Goal: Task Accomplishment & Management: Manage account settings

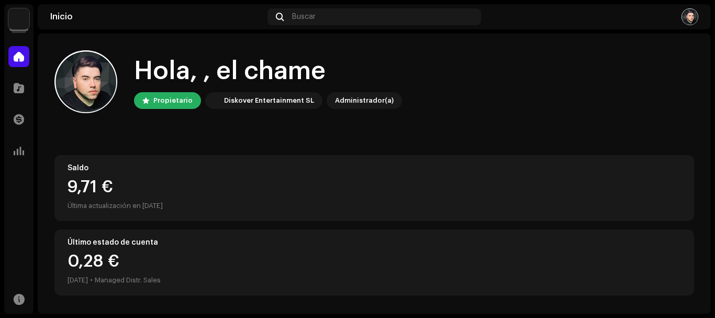
scroll to position [199, 0]
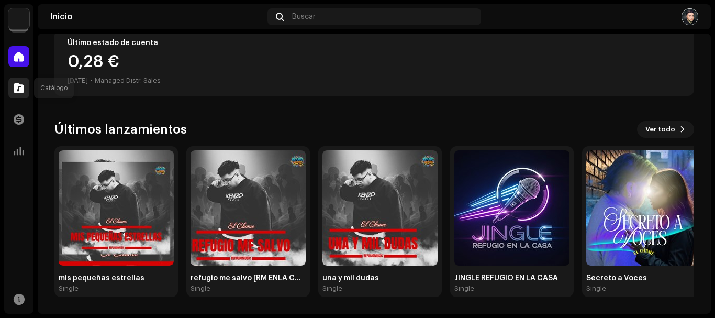
click at [28, 96] on div at bounding box center [18, 87] width 21 height 21
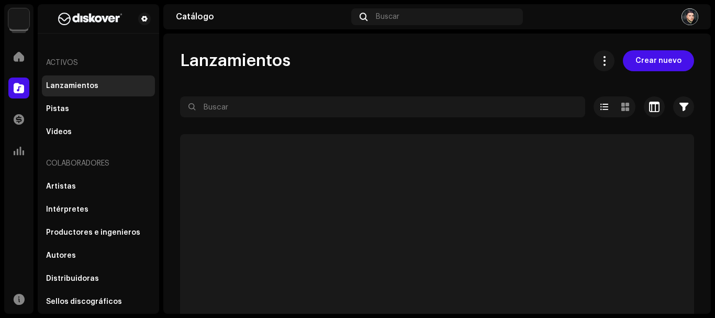
click at [27, 91] on div at bounding box center [18, 87] width 21 height 21
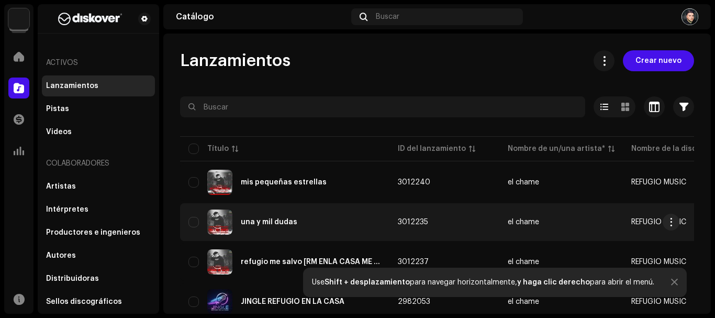
scroll to position [87, 0]
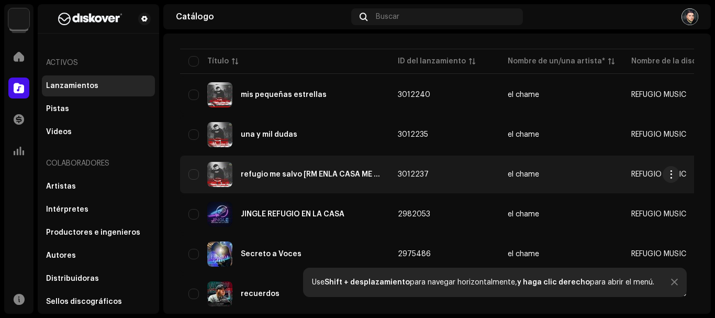
click at [249, 176] on div "refugio me salvo [RM ENLA CASA ME SALVO]" at bounding box center [311, 174] width 140 height 7
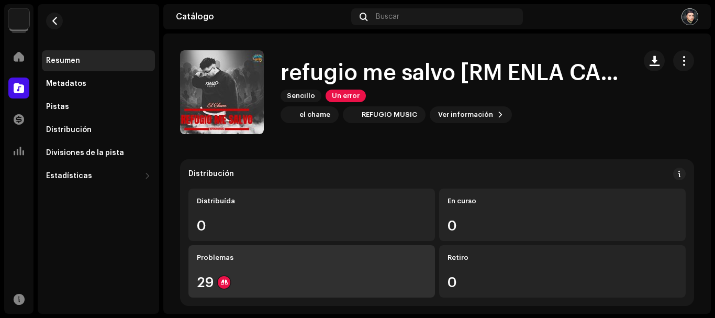
click at [389, 268] on div "Problemas 29" at bounding box center [311, 271] width 246 height 52
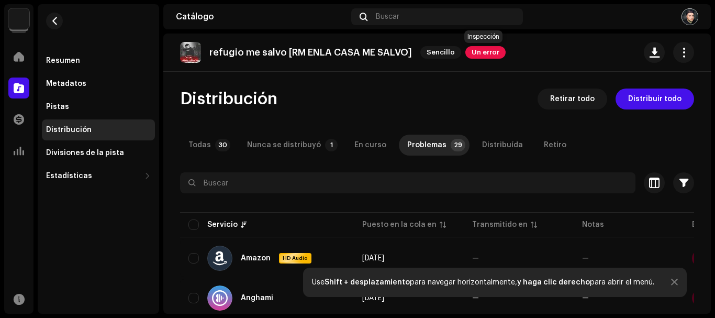
click at [499, 52] on span "Un error" at bounding box center [485, 52] width 40 height 13
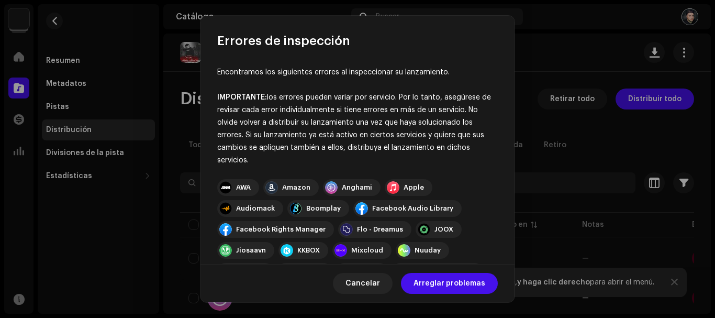
scroll to position [233, 0]
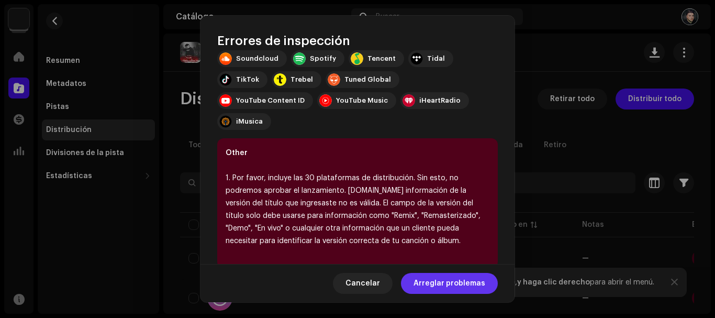
click at [459, 285] on span "Arreglar problemas" at bounding box center [449, 283] width 72 height 21
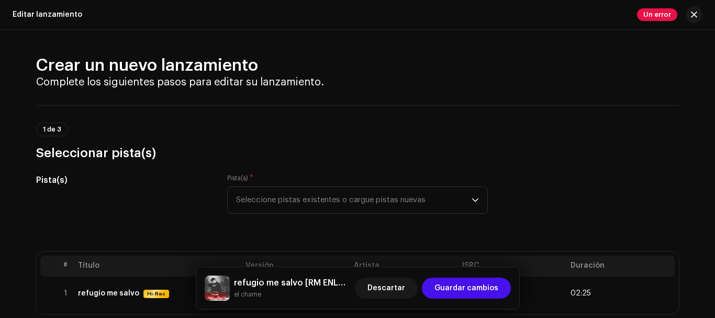
scroll to position [174, 0]
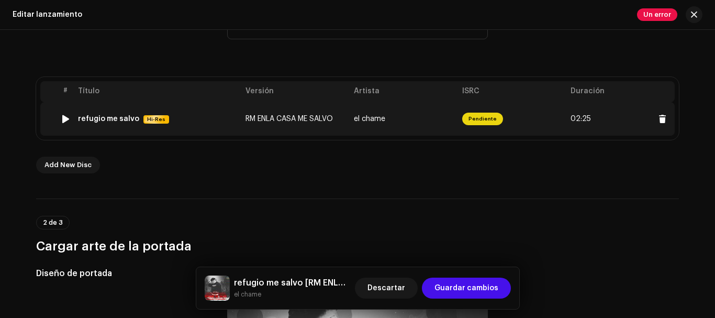
click at [365, 125] on td "el chame" at bounding box center [404, 118] width 108 height 33
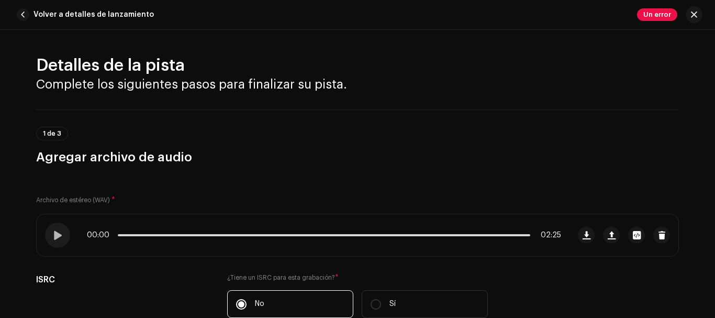
scroll to position [87, 0]
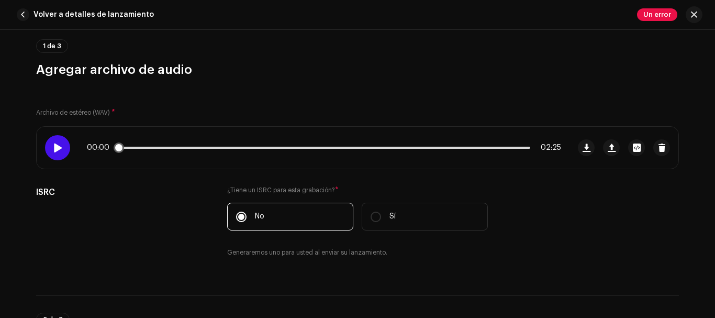
click at [57, 154] on div at bounding box center [57, 147] width 25 height 25
click at [55, 149] on span at bounding box center [57, 147] width 9 height 8
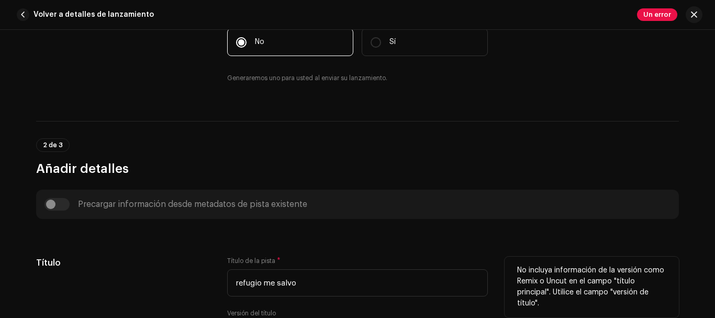
scroll to position [349, 0]
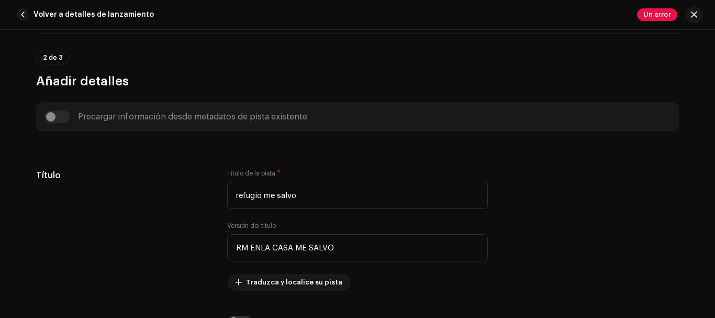
click at [53, 124] on div "Precargar información desde metadatos de pista existente" at bounding box center [357, 116] width 643 height 29
click at [56, 120] on div "Precargar información desde metadatos de pista existente" at bounding box center [357, 116] width 626 height 13
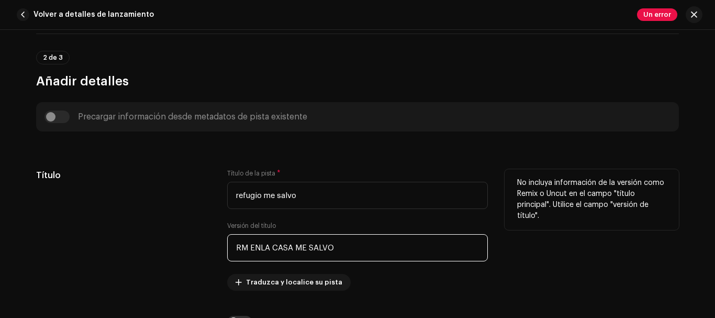
drag, startPoint x: 322, startPoint y: 257, endPoint x: 81, endPoint y: 259, distance: 241.8
click at [81, 259] on div "Título Título de la pista * refugio me salvo Versión del título RM ENLA CASA ME…" at bounding box center [357, 229] width 643 height 121
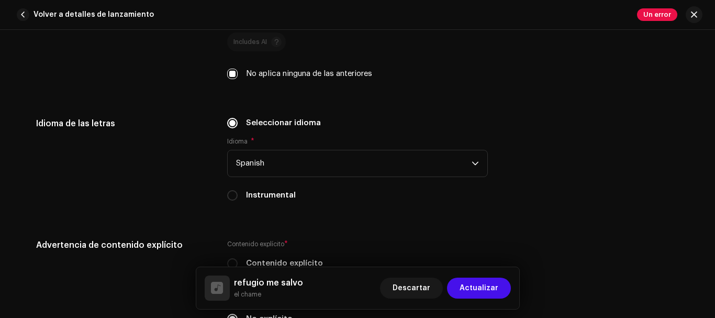
scroll to position [1742, 0]
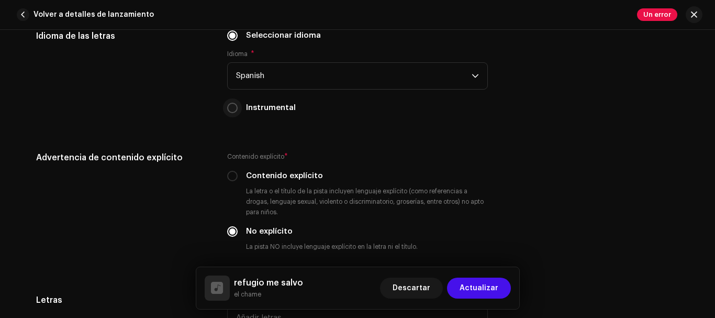
click at [234, 108] on input "Instrumental" at bounding box center [232, 108] width 10 height 10
radio input "true"
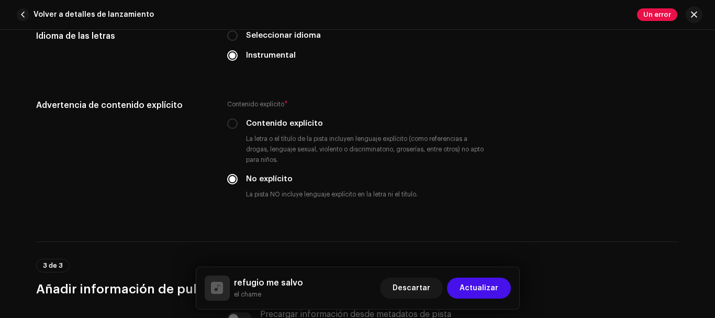
scroll to position [1655, 0]
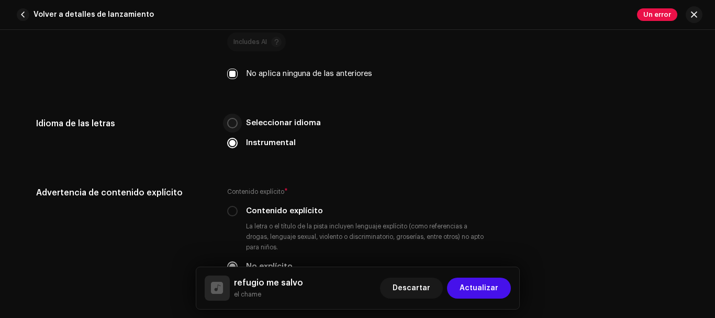
click at [231, 123] on input "Seleccionar idioma" at bounding box center [232, 123] width 10 height 10
radio input "true"
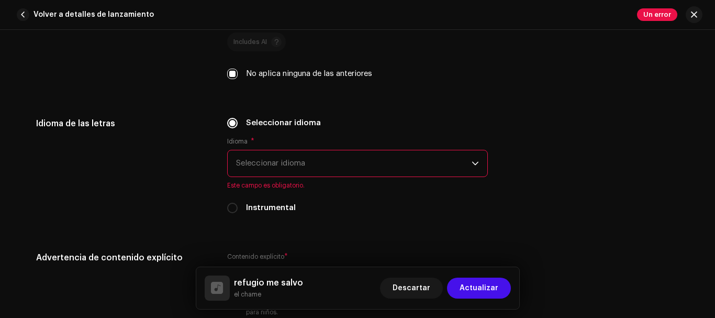
click at [245, 153] on span "Seleccionar idioma" at bounding box center [353, 163] width 235 height 26
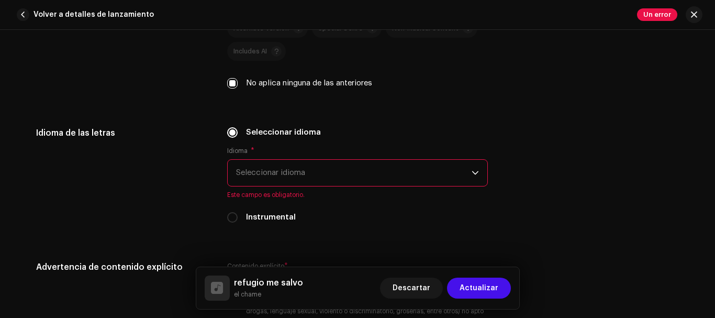
scroll to position [1641, 0]
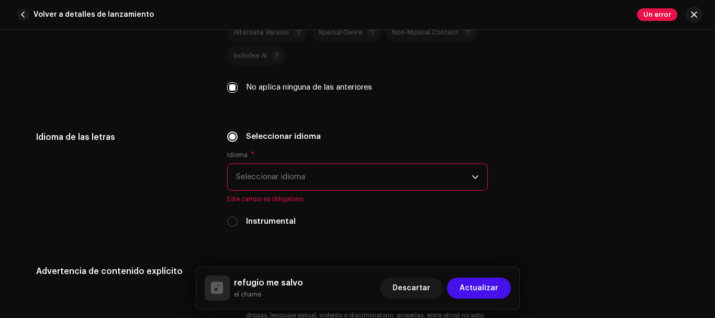
click at [279, 174] on span "Seleccionar idioma" at bounding box center [353, 177] width 235 height 26
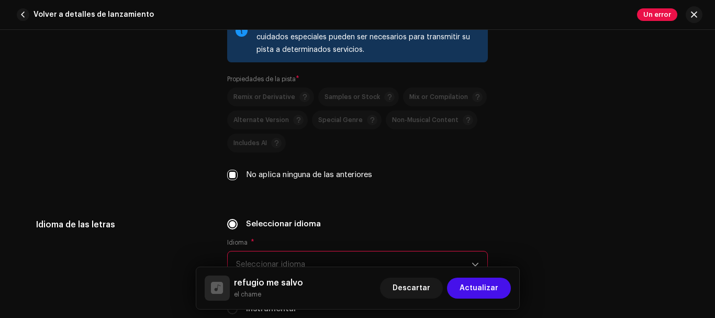
scroll to position [1728, 0]
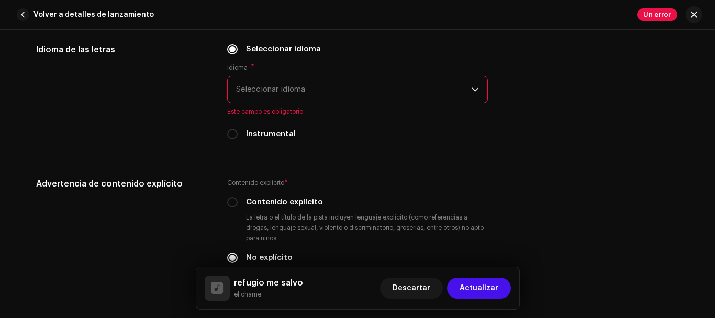
click at [421, 87] on span "Seleccionar idioma" at bounding box center [353, 89] width 235 height 26
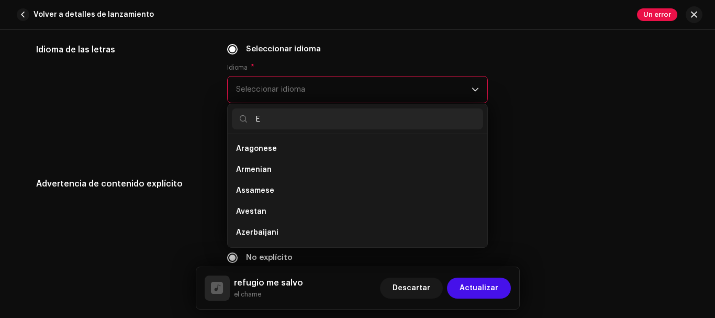
scroll to position [4, 0]
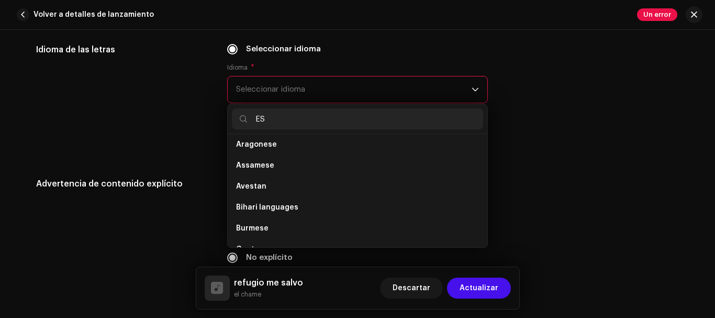
type input "ES"
click at [413, 92] on span "Seleccionar idioma" at bounding box center [353, 89] width 235 height 26
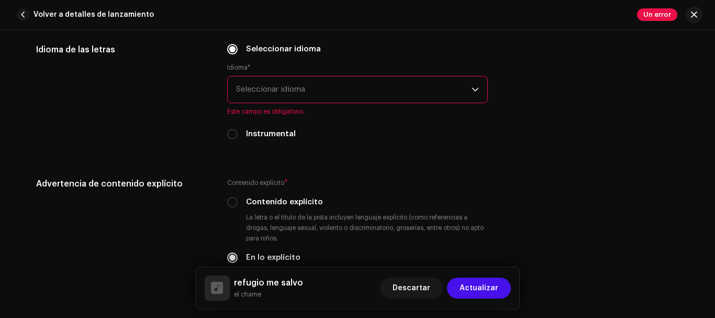
click at [379, 91] on span "Seleccionar idioma" at bounding box center [353, 89] width 235 height 26
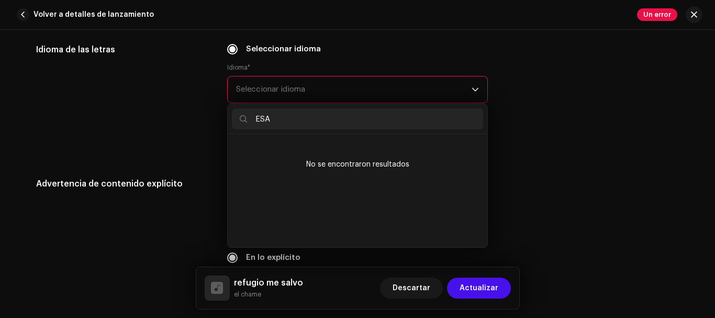
scroll to position [0, 0]
type input "ESA"
click at [321, 94] on span "Seleccionar idioma" at bounding box center [353, 89] width 235 height 26
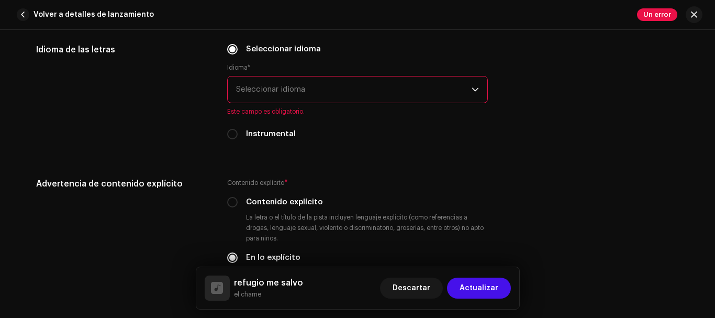
click at [344, 78] on span "Seleccionar idioma" at bounding box center [353, 89] width 235 height 26
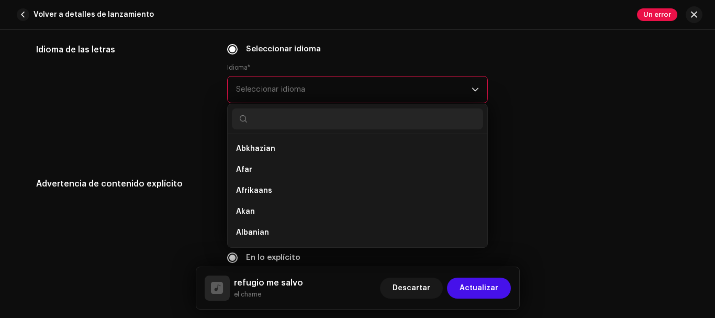
click at [343, 86] on span "Seleccionar idioma" at bounding box center [353, 89] width 235 height 26
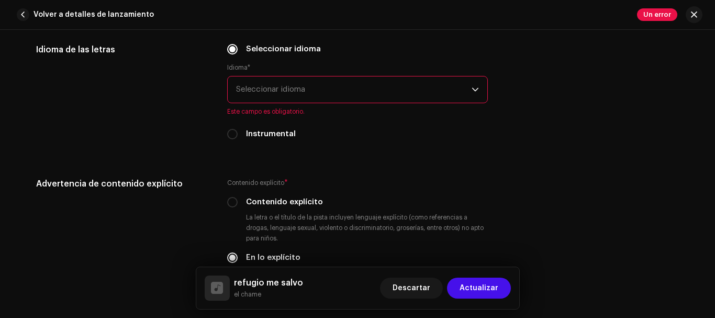
click at [343, 86] on span "Seleccionar idioma" at bounding box center [353, 89] width 235 height 26
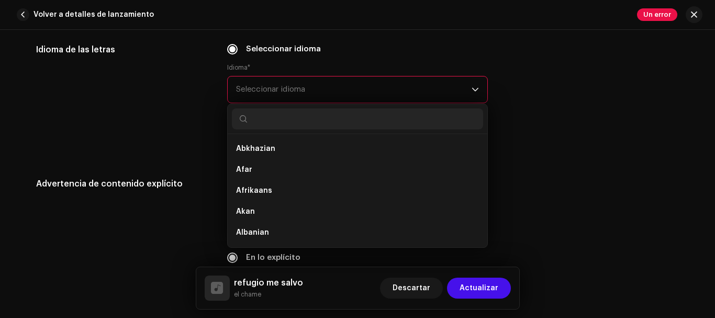
click at [332, 120] on input "text" at bounding box center [357, 118] width 251 height 21
type input "e"
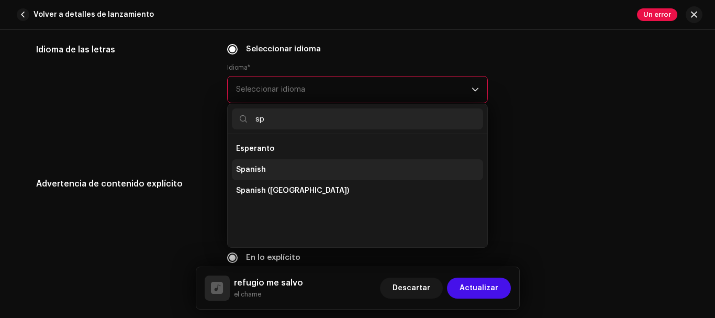
type input "sp"
click at [262, 170] on span "Spanish" at bounding box center [251, 169] width 30 height 10
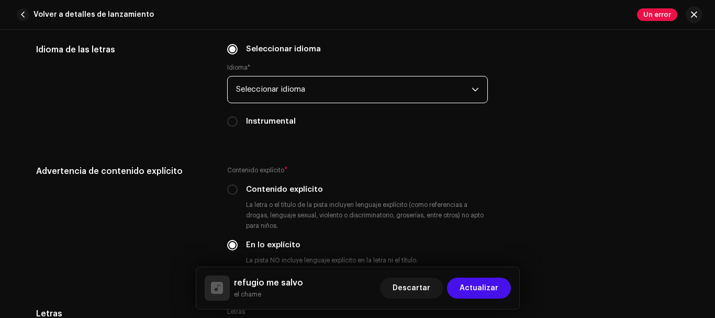
click at [284, 95] on span "Seleccionar idioma" at bounding box center [353, 89] width 235 height 26
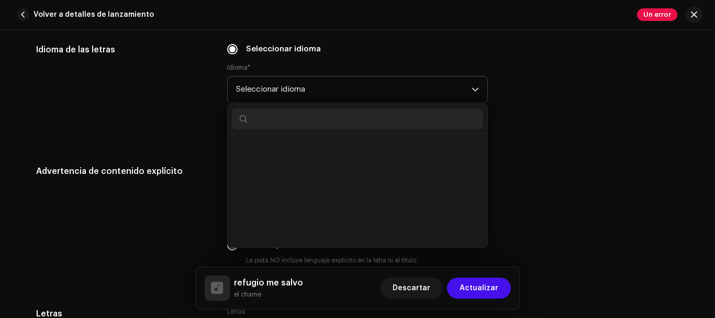
scroll to position [3332, 0]
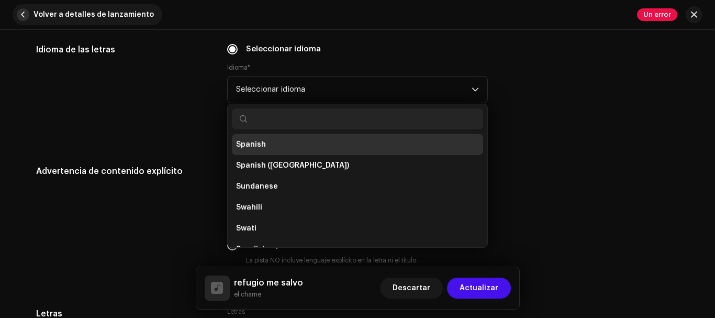
click at [28, 14] on span "button" at bounding box center [23, 14] width 13 height 13
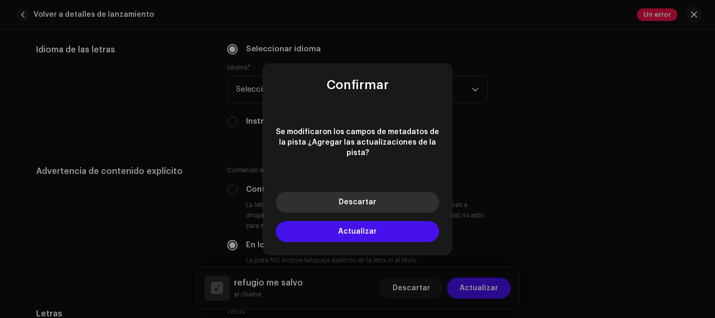
click at [395, 204] on button "Descartar" at bounding box center [357, 202] width 163 height 21
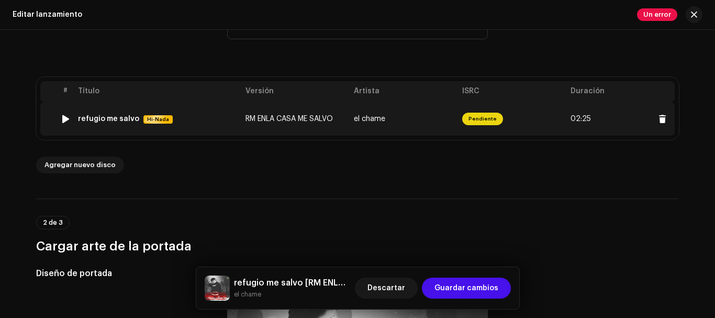
click at [394, 123] on td "el chame" at bounding box center [404, 118] width 108 height 33
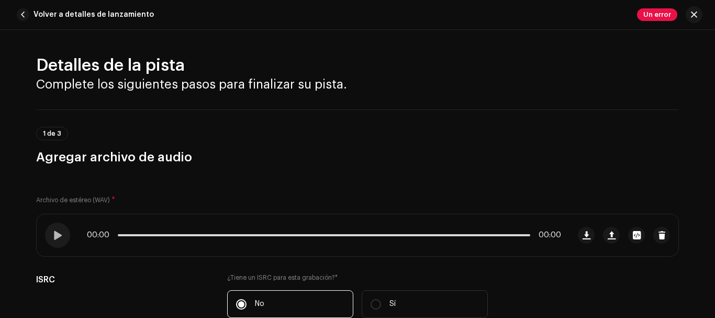
scroll to position [436, 0]
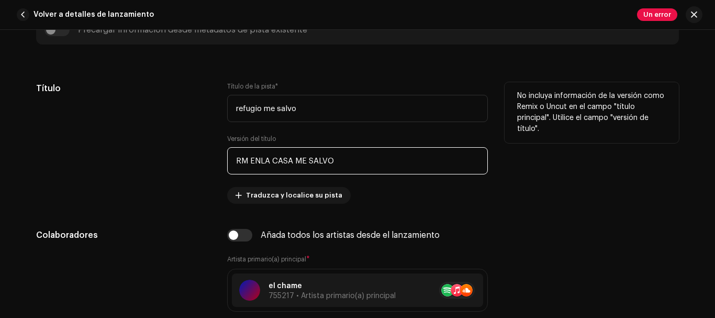
drag, startPoint x: 363, startPoint y: 162, endPoint x: 121, endPoint y: 153, distance: 242.4
click at [121, 153] on div "Título Título de la pista * refugio me salvo Versión del título RM ENLA CASA ME…" at bounding box center [357, 142] width 643 height 121
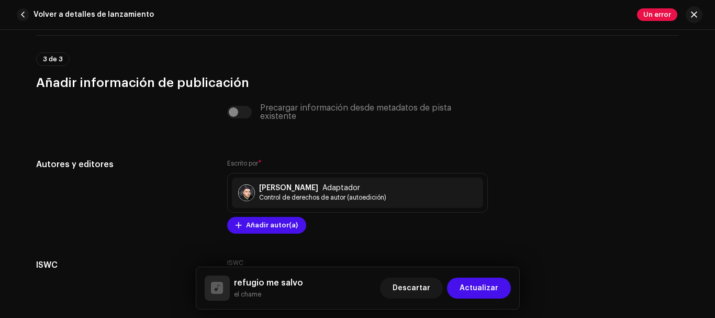
scroll to position [2178, 0]
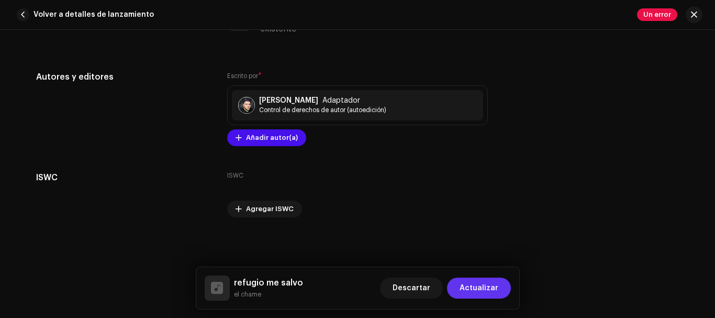
click at [495, 293] on span "Actualizar" at bounding box center [478, 287] width 39 height 21
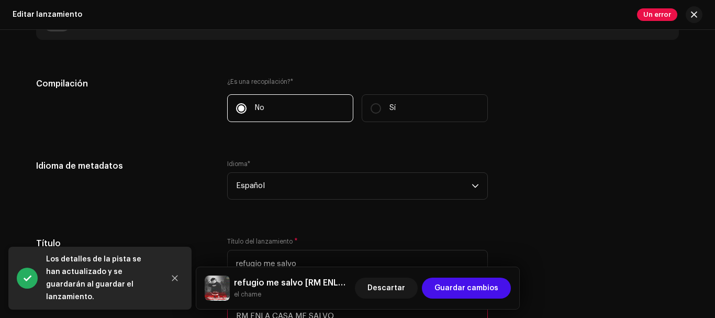
scroll to position [959, 0]
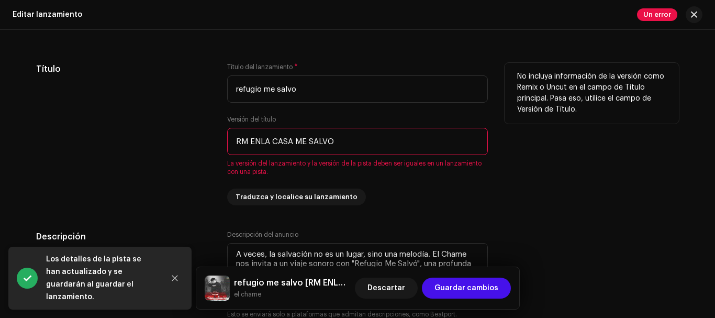
drag, startPoint x: 313, startPoint y: 144, endPoint x: 181, endPoint y: 140, distance: 131.9
click at [181, 140] on div "Título Título del lanzamiento * refugio me salvo Versión del título RM ENLA CAS…" at bounding box center [357, 134] width 643 height 142
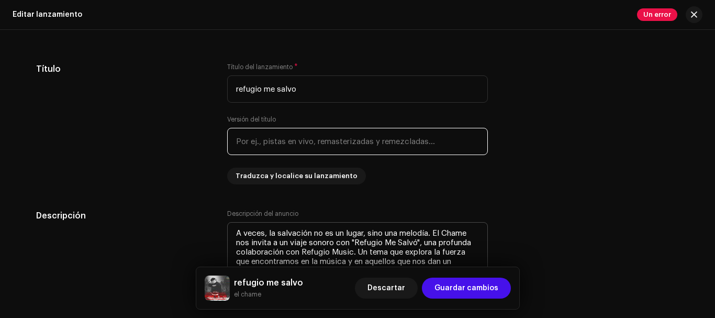
scroll to position [1047, 0]
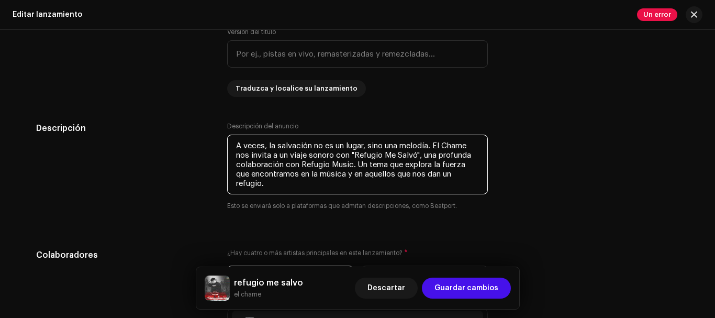
click at [269, 190] on textarea at bounding box center [357, 164] width 261 height 60
drag, startPoint x: 269, startPoint y: 190, endPoint x: 229, endPoint y: 139, distance: 65.1
click at [230, 139] on textarea at bounding box center [357, 164] width 261 height 60
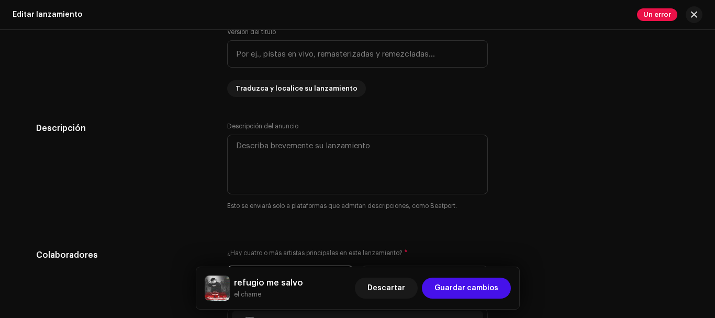
click at [216, 178] on div "Descripción Descripción del anuncio Esto se enviará solo a plataformas que admi…" at bounding box center [357, 173] width 643 height 102
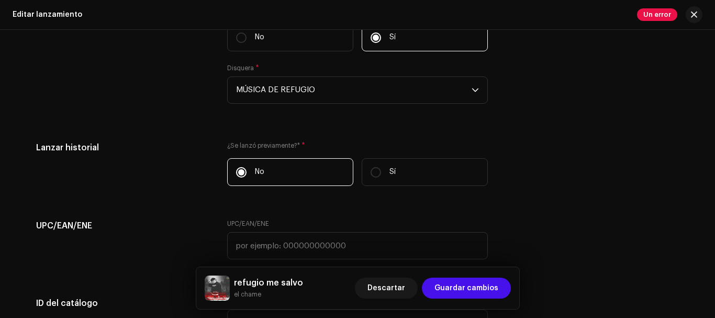
scroll to position [1588, 0]
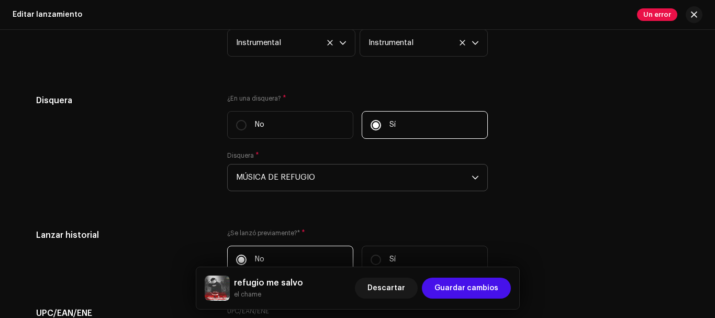
click at [475, 176] on icon "disparador desplegable" at bounding box center [474, 177] width 7 height 7
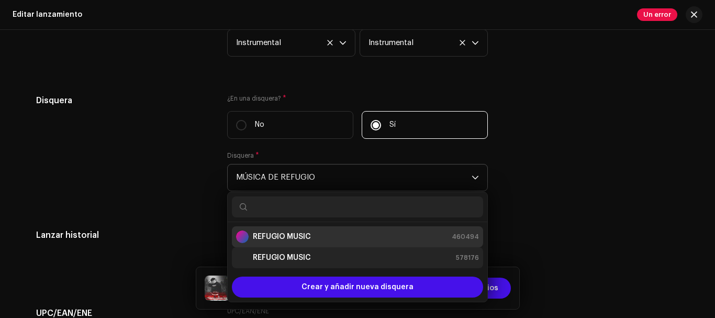
click at [335, 259] on div "REFUGIO MUSIC 578176" at bounding box center [357, 257] width 243 height 13
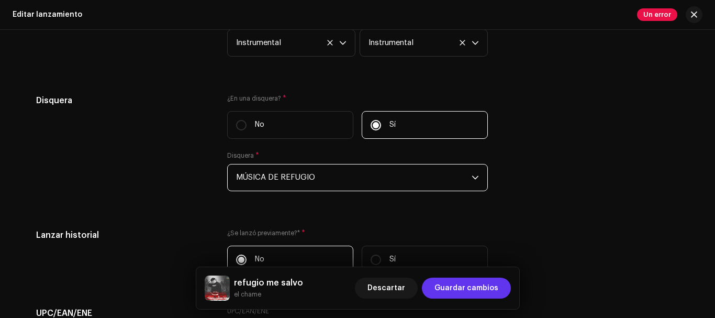
click at [490, 289] on span "Guardar cambios" at bounding box center [466, 287] width 64 height 21
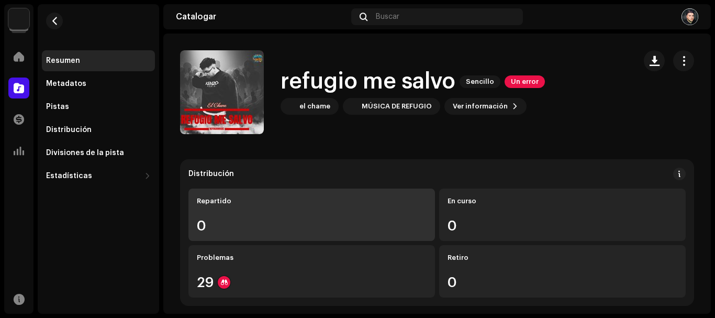
click at [277, 214] on div "Repartido 0" at bounding box center [311, 214] width 246 height 52
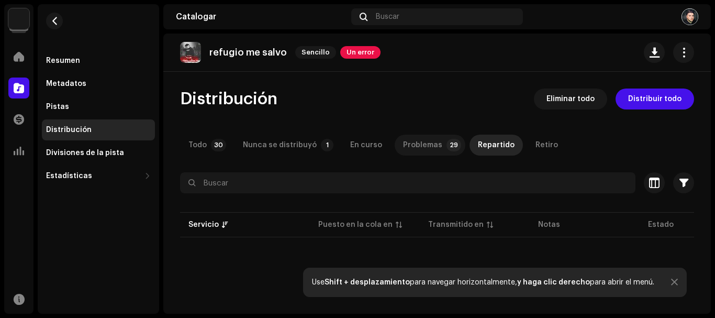
click at [429, 146] on font "Problemas" at bounding box center [422, 144] width 39 height 7
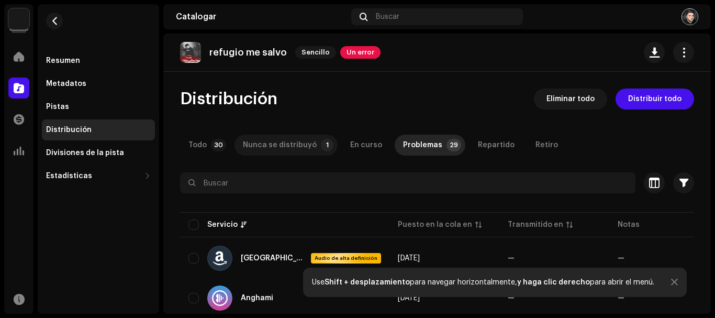
click at [290, 146] on font "Nunca se distribuyó" at bounding box center [280, 144] width 74 height 7
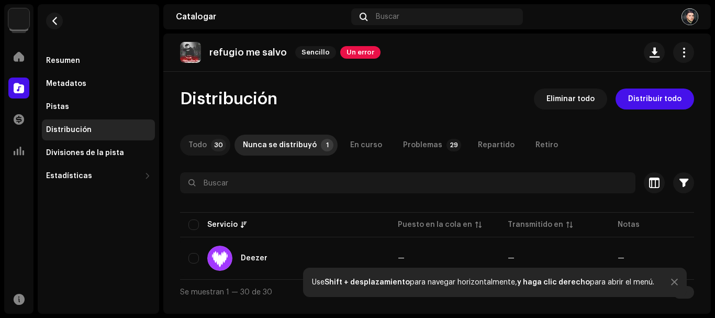
click at [210, 148] on p-tab "Todo 30" at bounding box center [205, 144] width 50 height 21
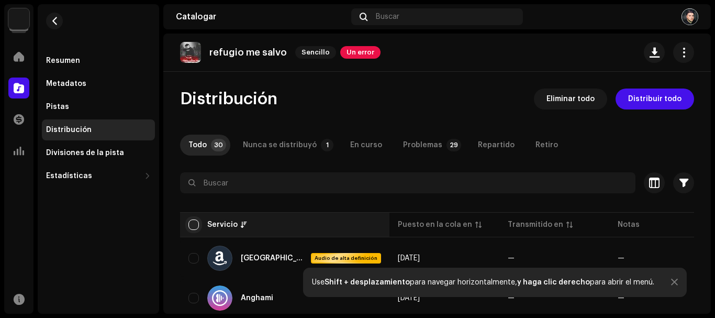
click at [195, 223] on input "checkbox" at bounding box center [193, 224] width 10 height 10
checkbox input "true"
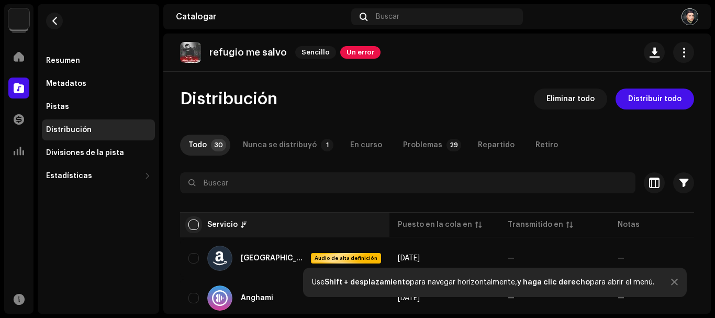
checkbox input "true"
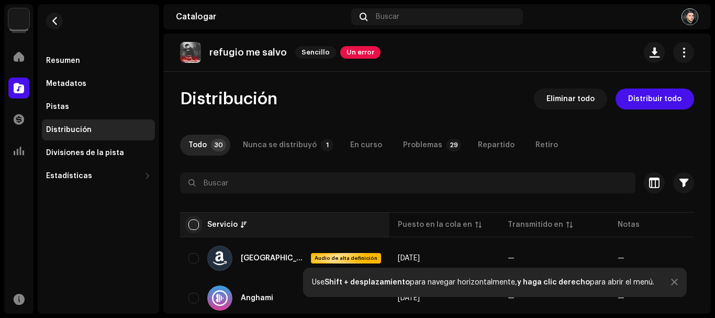
checkbox input "true"
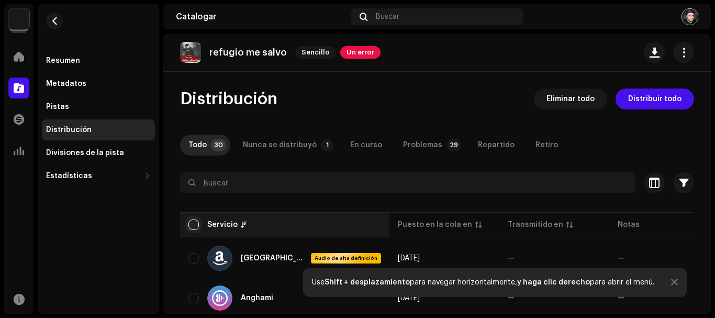
checkbox input "true"
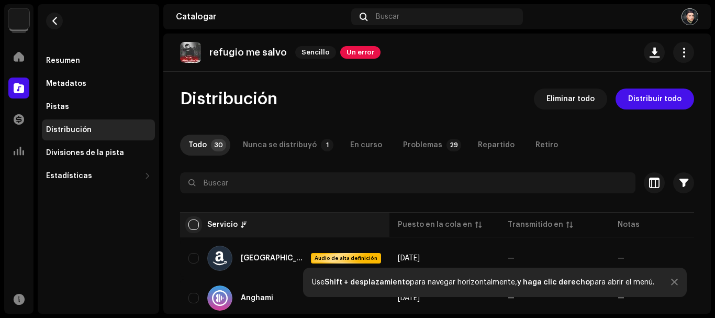
checkbox input "true"
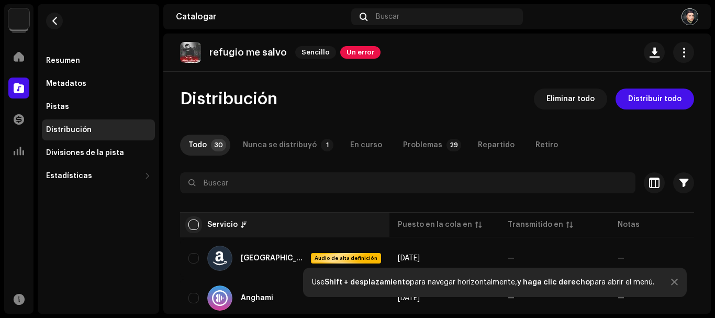
checkbox input "true"
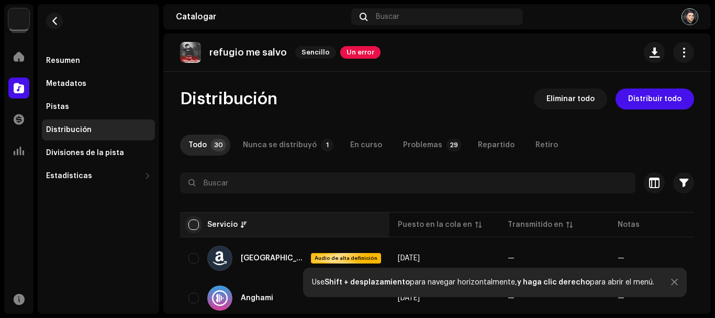
checkbox input "true"
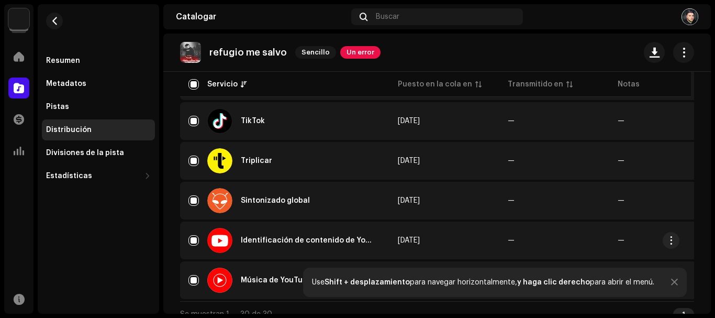
scroll to position [1151, 0]
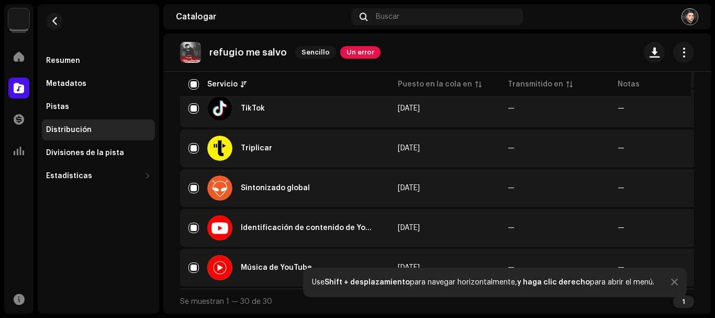
click at [675, 284] on div at bounding box center [674, 282] width 7 height 8
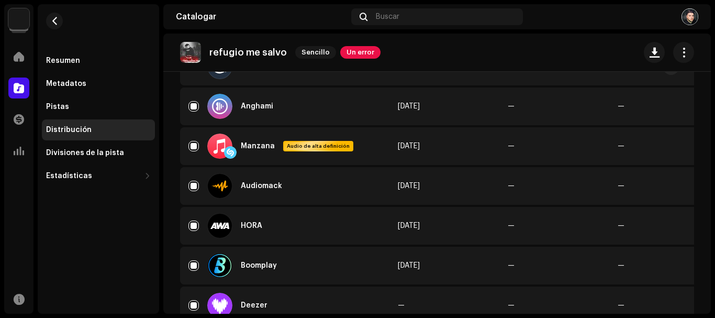
scroll to position [0, 0]
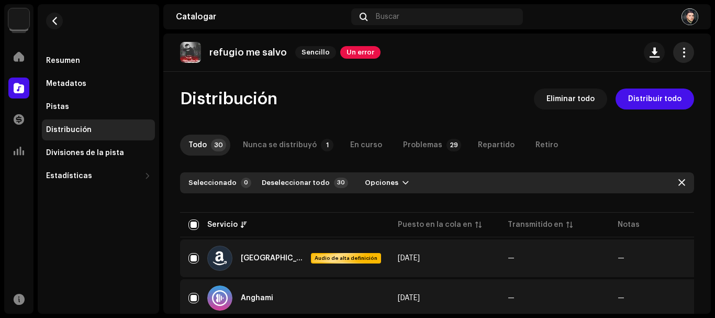
click at [682, 53] on button "button" at bounding box center [683, 52] width 21 height 21
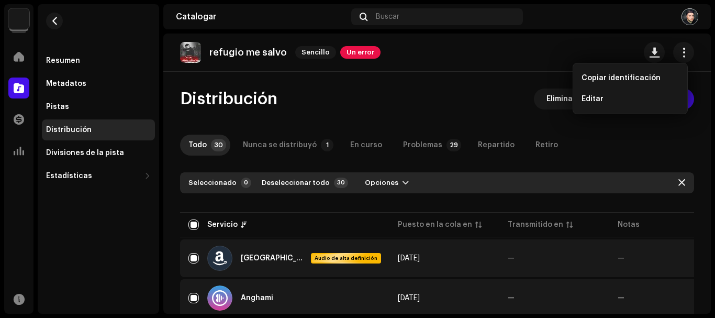
click at [630, 139] on div "Todo 30 Nunca se distribuyó 1 En curso Problemas 29 Repartido Retiro" at bounding box center [437, 144] width 514 height 21
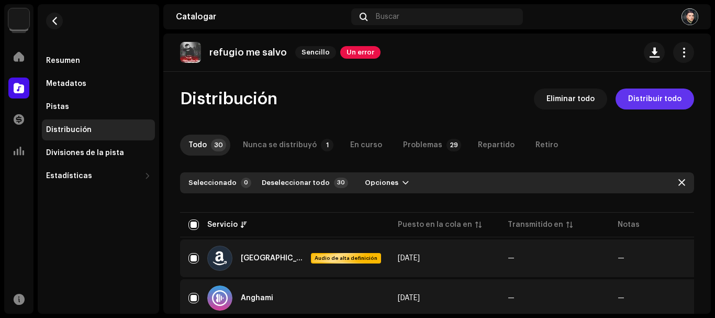
click at [661, 103] on span "Distribuir todo" at bounding box center [654, 98] width 53 height 21
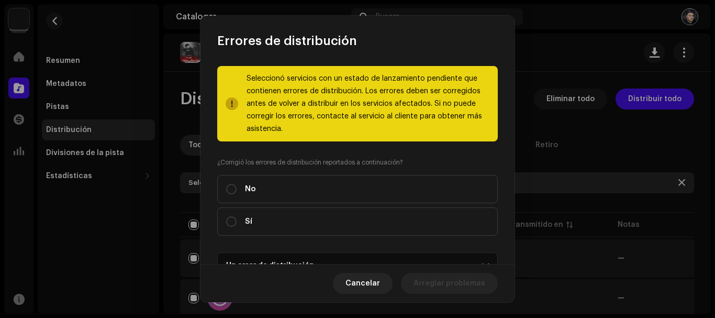
scroll to position [87, 0]
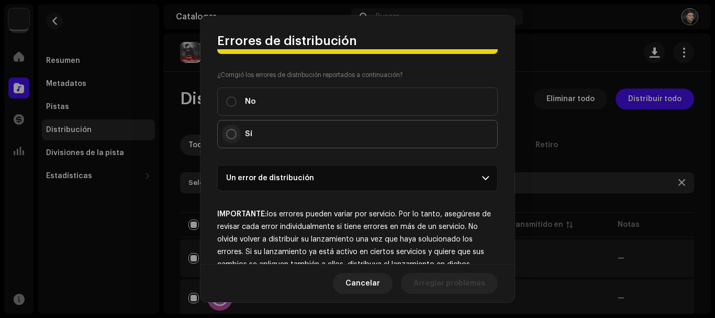
click at [233, 138] on p-radiobutton at bounding box center [231, 134] width 10 height 10
click at [233, 138] on input "Sí" at bounding box center [231, 134] width 10 height 10
radio input "true"
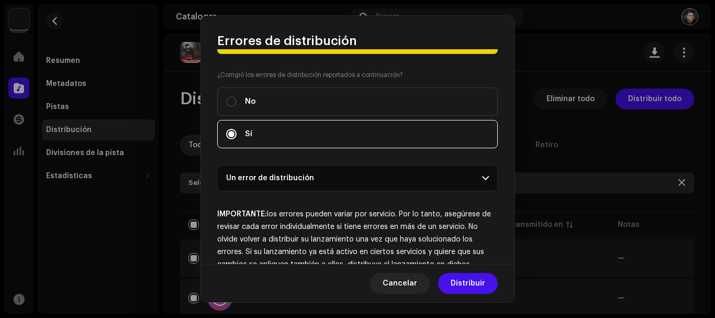
scroll to position [123, 0]
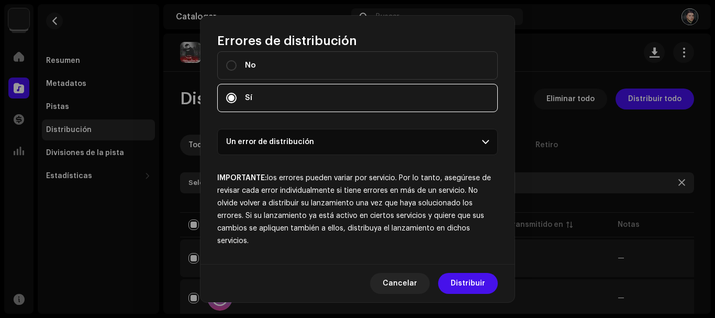
click at [482, 143] on span at bounding box center [485, 142] width 7 height 8
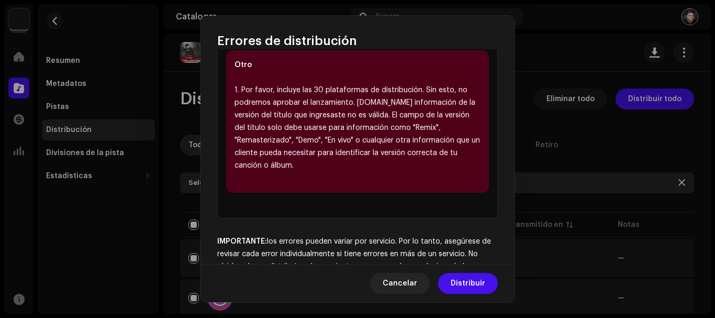
scroll to position [312, 0]
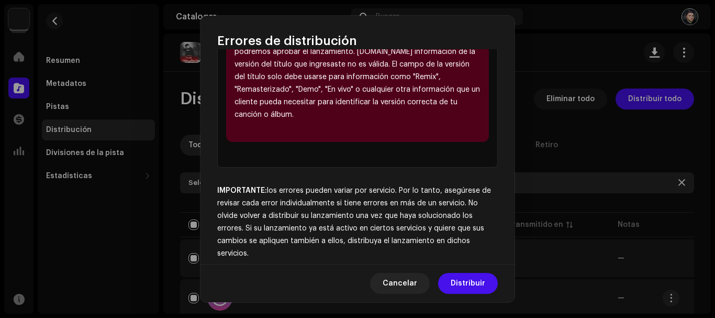
click at [481, 283] on span "Distribuir" at bounding box center [468, 283] width 35 height 21
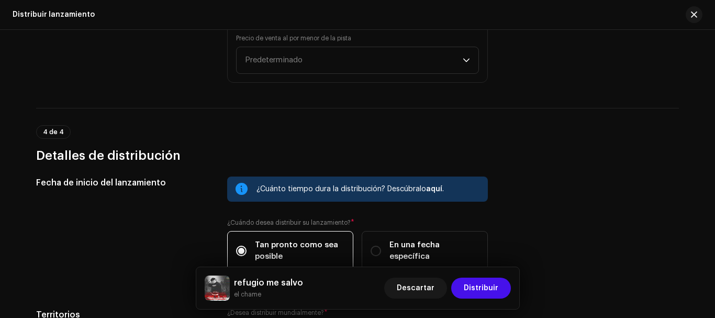
scroll to position [1482, 0]
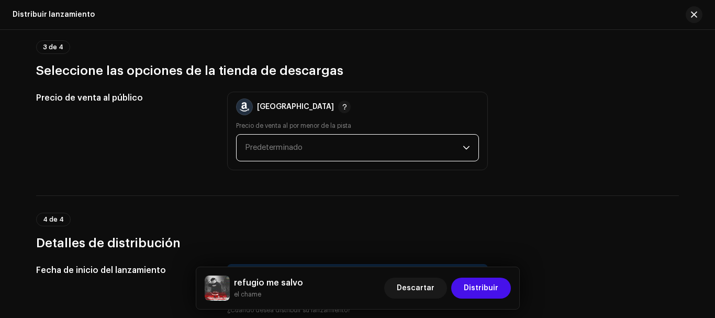
click at [360, 151] on span "Predeterminado" at bounding box center [354, 147] width 218 height 26
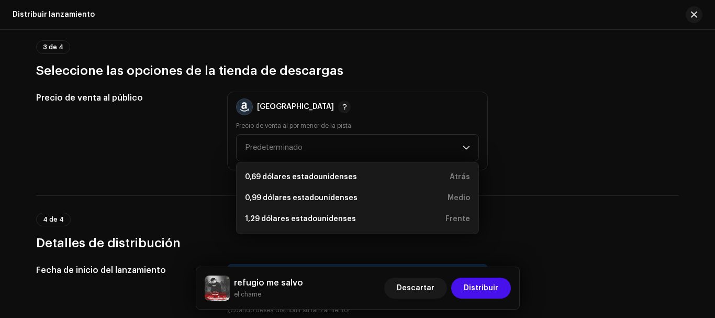
click at [493, 150] on div "Precio de venta al público Amazonas Precio de venta al por menor de la pista Pr…" at bounding box center [357, 131] width 643 height 78
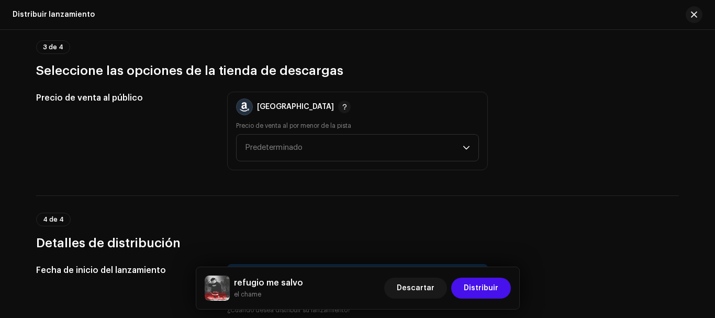
click at [511, 154] on div "Precio de venta al público Amazonas Precio de venta al por menor de la pista Pr…" at bounding box center [357, 131] width 643 height 78
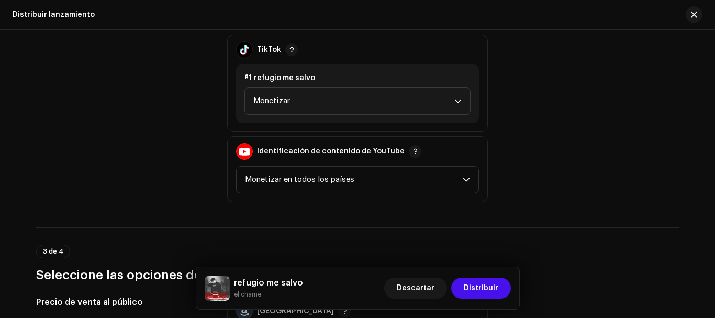
scroll to position [1191, 0]
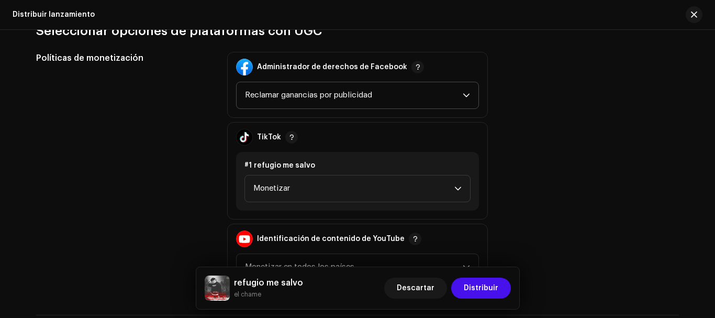
click at [459, 97] on span "Reclamar ganancias por publicidad" at bounding box center [354, 95] width 218 height 26
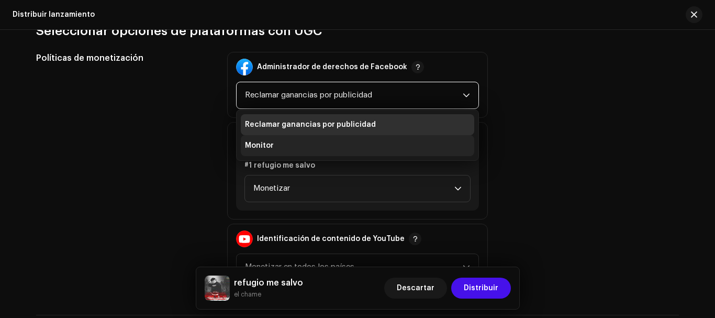
click at [447, 145] on li "Monitor" at bounding box center [357, 145] width 233 height 21
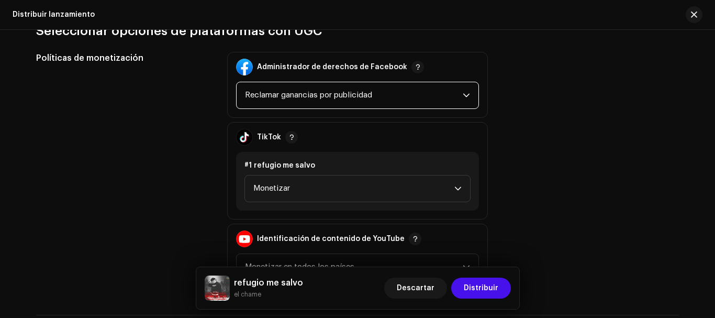
drag, startPoint x: 495, startPoint y: 144, endPoint x: 503, endPoint y: 148, distance: 8.5
click at [499, 146] on div "Políticas de monetización Administrador de derechos de Facebook Reclamar gananc…" at bounding box center [357, 171] width 643 height 238
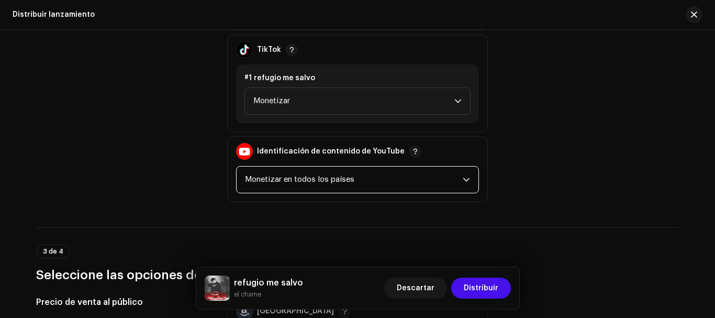
click at [446, 177] on span "Monetizar en todos los países" at bounding box center [354, 179] width 218 height 26
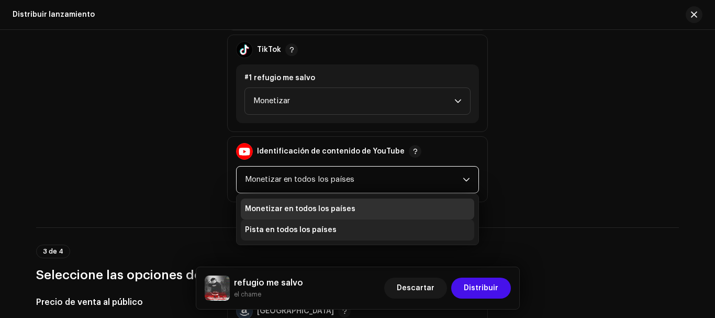
click at [323, 231] on font "Pista en todos los países" at bounding box center [291, 229] width 92 height 7
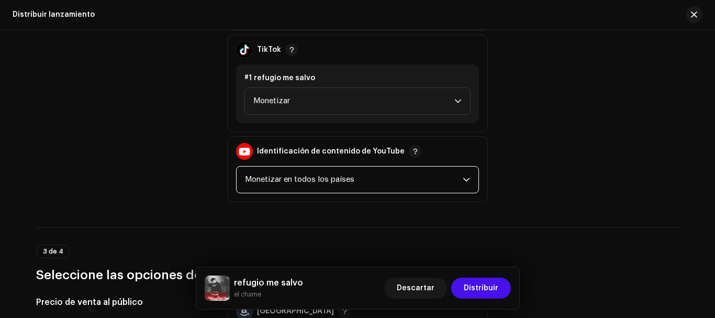
click at [340, 179] on font "Monetizar en todos los países" at bounding box center [299, 179] width 109 height 8
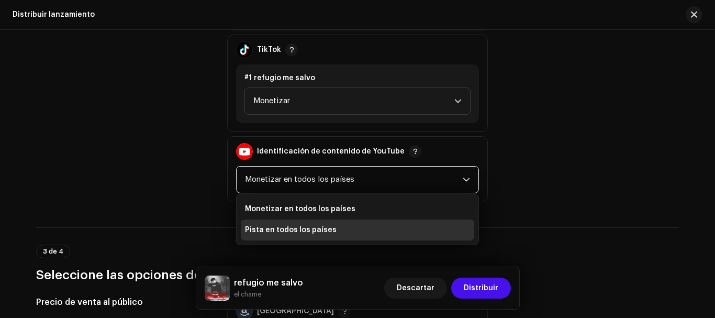
click at [290, 229] on font "Pista en todos los países" at bounding box center [291, 229] width 92 height 7
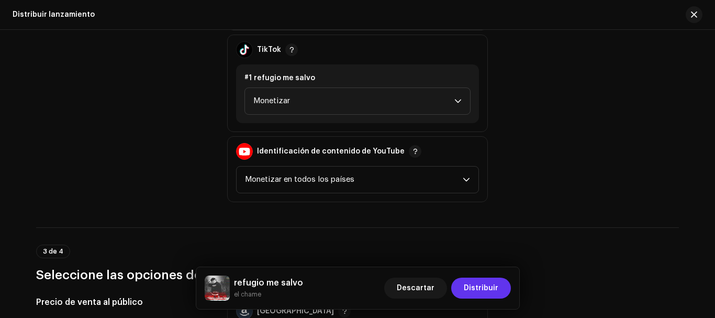
click at [491, 289] on font "Distribuir" at bounding box center [481, 287] width 35 height 7
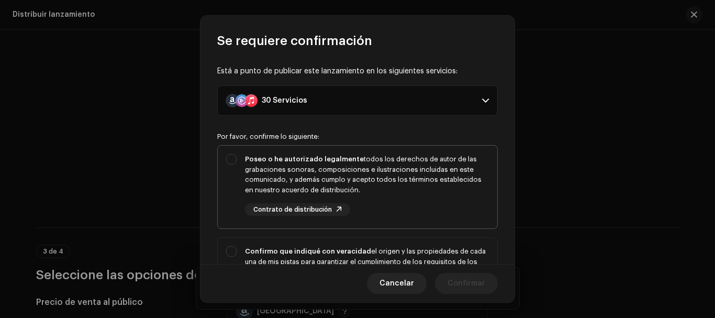
click at [234, 165] on div "Poseo o he autorizado legalmente todos los derechos de autor de las grabaciones…" at bounding box center [357, 184] width 279 height 78
checkbox input "true"
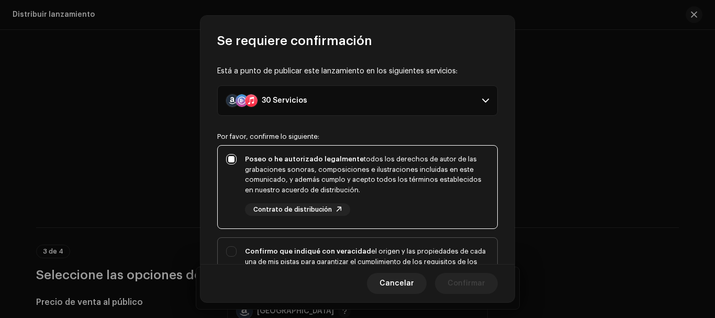
scroll to position [87, 0]
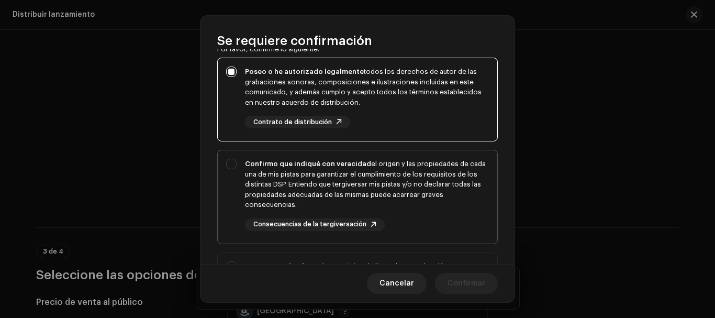
click at [240, 176] on div "Confirmo que indiqué con veracidad el origen y las propiedades de cada una de m…" at bounding box center [357, 194] width 279 height 89
checkbox input "true"
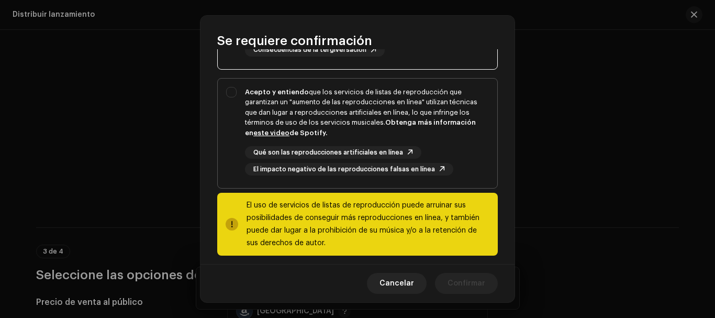
click at [232, 90] on div "Acepto y entiendo que los servicios de listas de reproducción que garantizan un…" at bounding box center [357, 131] width 279 height 106
checkbox input "true"
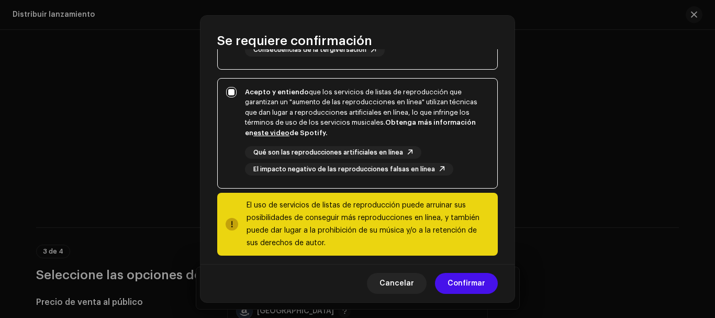
scroll to position [270, 0]
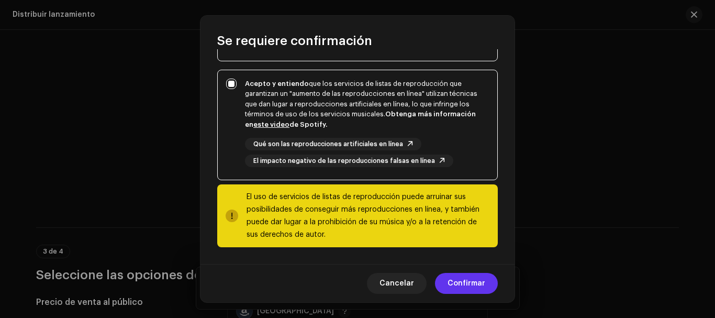
click at [470, 283] on font "Confirmar" at bounding box center [466, 282] width 38 height 7
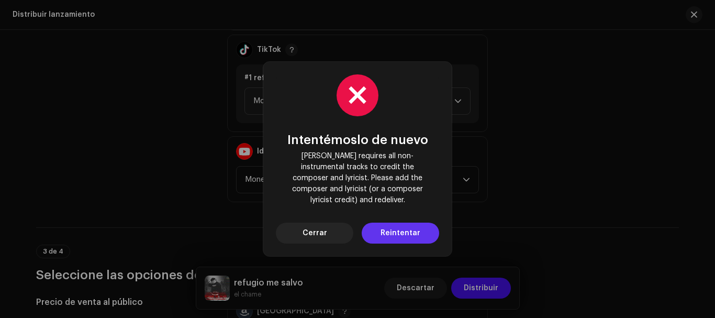
click at [419, 231] on button "Reintentar" at bounding box center [400, 232] width 77 height 21
click at [332, 234] on button "Cerrar" at bounding box center [314, 232] width 77 height 21
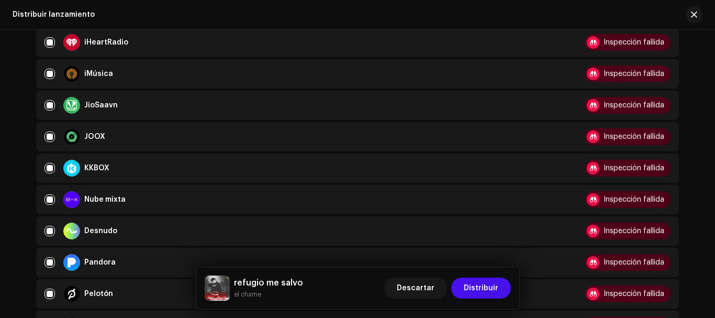
scroll to position [319, 0]
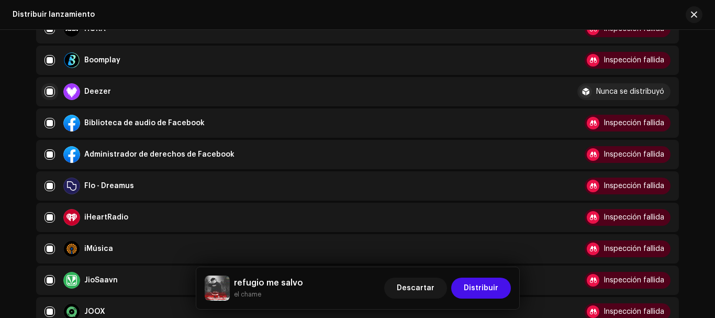
click at [53, 94] on input "checkbox" at bounding box center [49, 91] width 10 height 10
checkbox input "false"
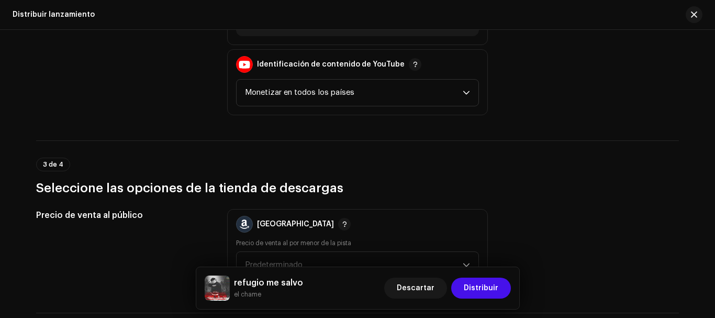
scroll to position [1714, 0]
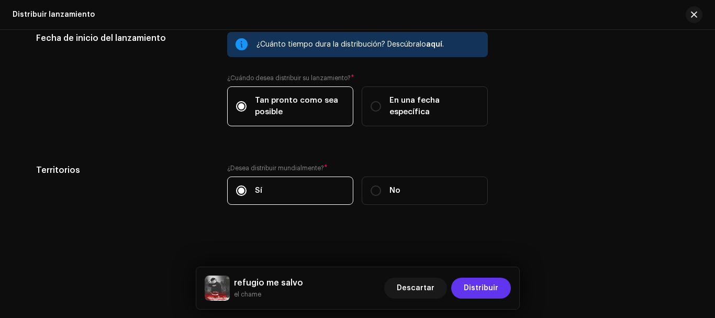
click at [492, 293] on span "Distribuir" at bounding box center [481, 287] width 35 height 21
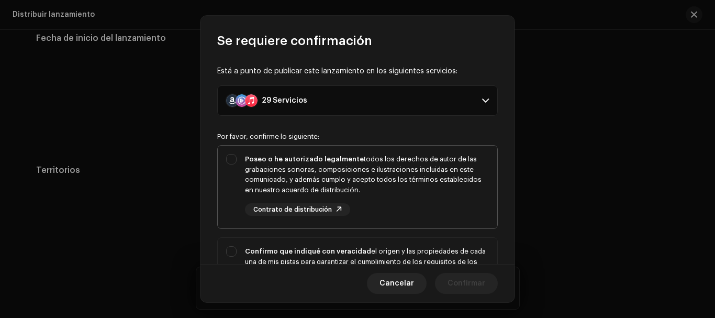
click at [220, 172] on div "Poseo o he autorizado legalmente todos los derechos de autor de las grabaciones…" at bounding box center [357, 184] width 279 height 78
checkbox input "true"
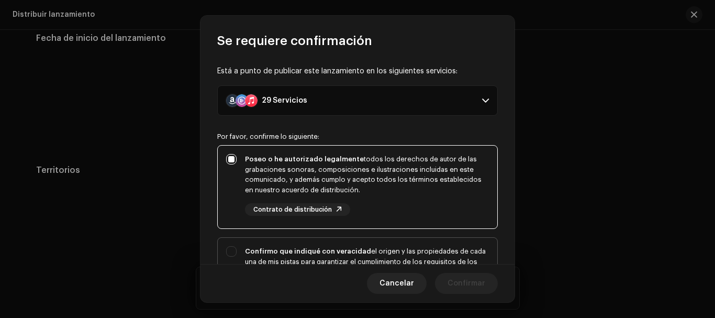
click at [232, 246] on div "Confirmo que indiqué con veracidad el origen y las propiedades de cada una de m…" at bounding box center [357, 282] width 279 height 89
checkbox input "true"
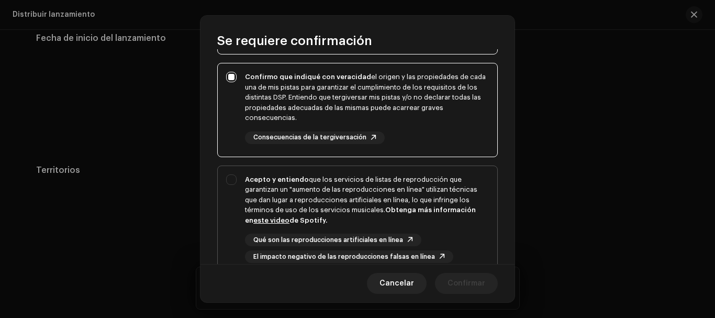
click at [234, 205] on div "Acepto y entiendo que los servicios de listas de reproducción que garantizan un…" at bounding box center [357, 219] width 279 height 106
checkbox input "true"
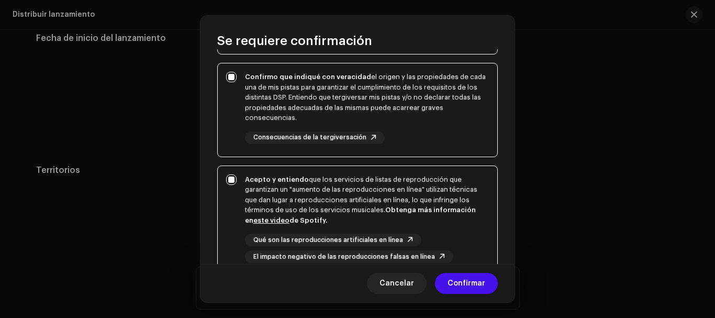
scroll to position [270, 0]
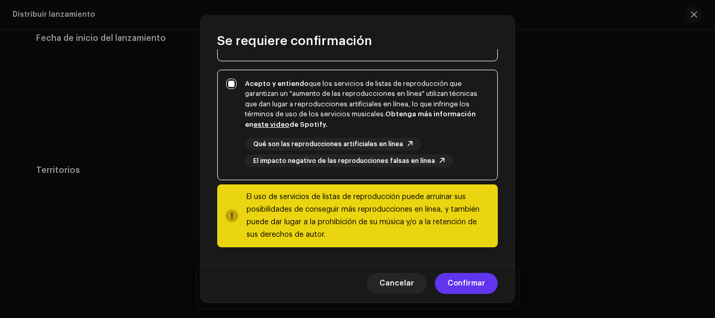
click at [481, 286] on font "Confirmar" at bounding box center [466, 282] width 38 height 7
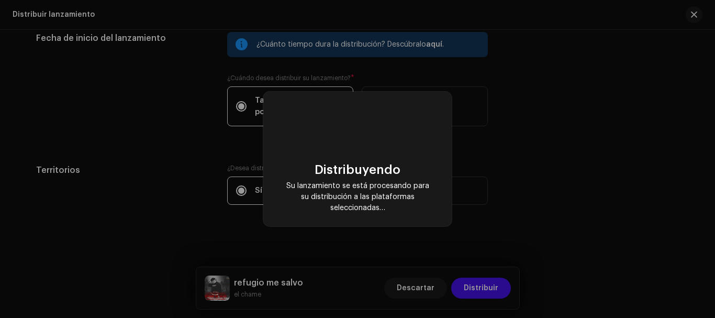
checkbox input "false"
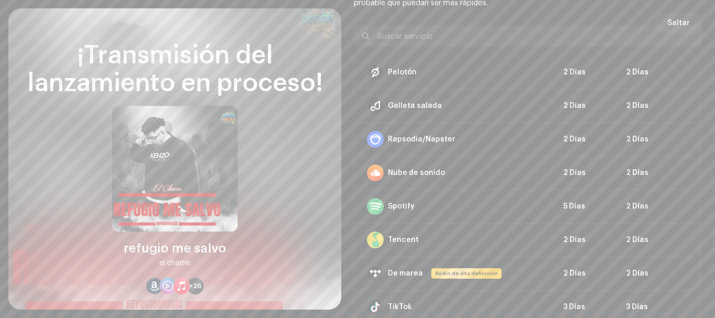
scroll to position [64, 0]
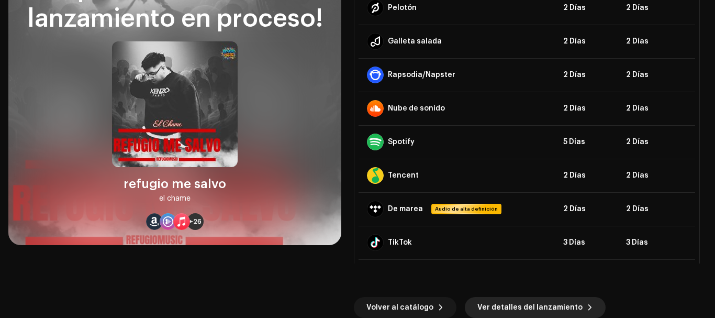
click at [490, 305] on span "Ver detalles del lanzamiento" at bounding box center [529, 307] width 105 height 21
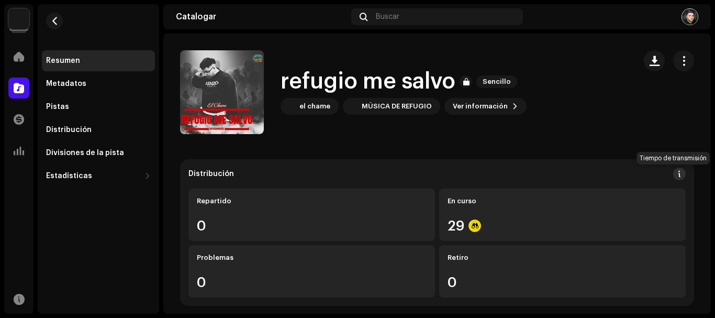
click at [677, 173] on button at bounding box center [679, 173] width 13 height 13
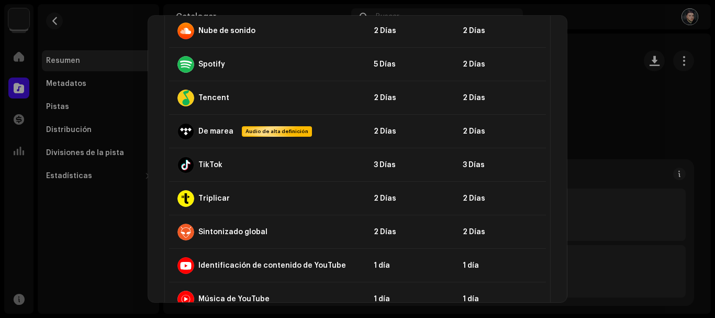
scroll to position [1097, 0]
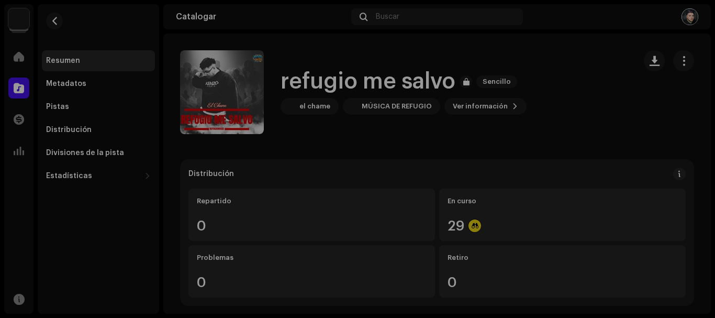
click at [613, 145] on div "Directrices de la PSD sobre el plazo de transmisión Solemos transmitir sus lanz…" at bounding box center [357, 159] width 715 height 318
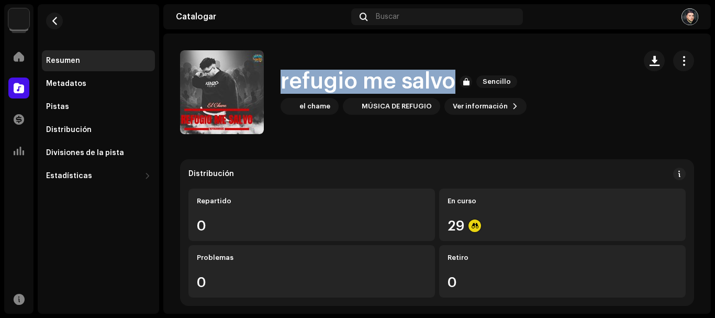
drag, startPoint x: 454, startPoint y: 80, endPoint x: 277, endPoint y: 83, distance: 176.9
click at [277, 83] on div "refugio me salvo Sencillo el chame MÚSICA DE REFUGIO Ver información" at bounding box center [403, 92] width 447 height 84
copy font "refugio me salvo"
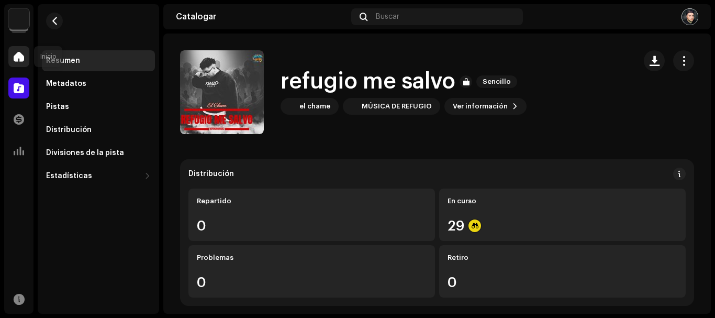
click at [23, 59] on span at bounding box center [19, 56] width 10 height 8
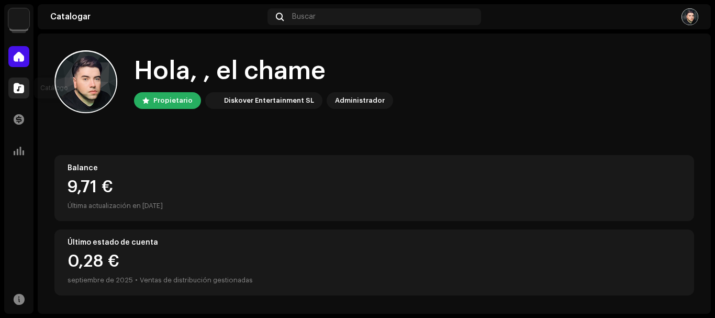
click at [19, 85] on span at bounding box center [19, 88] width 10 height 8
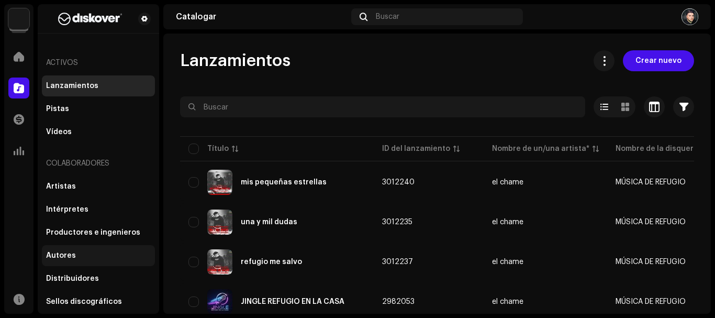
click at [59, 258] on font "Autores" at bounding box center [61, 255] width 30 height 7
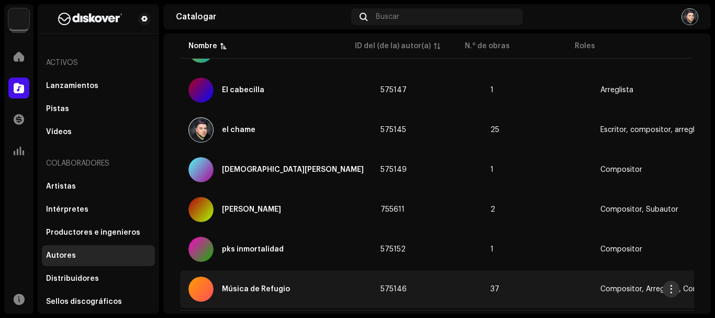
scroll to position [200, 0]
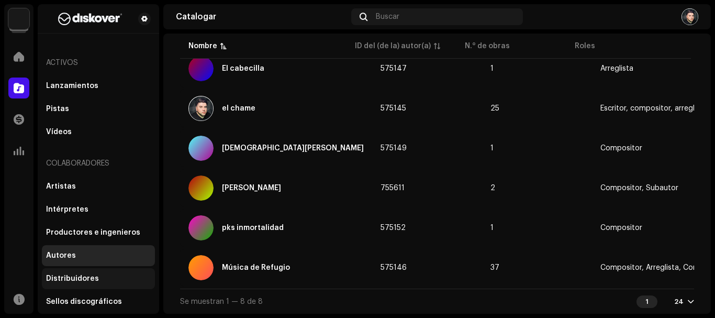
click at [87, 280] on font "Distribuidores" at bounding box center [72, 278] width 53 height 7
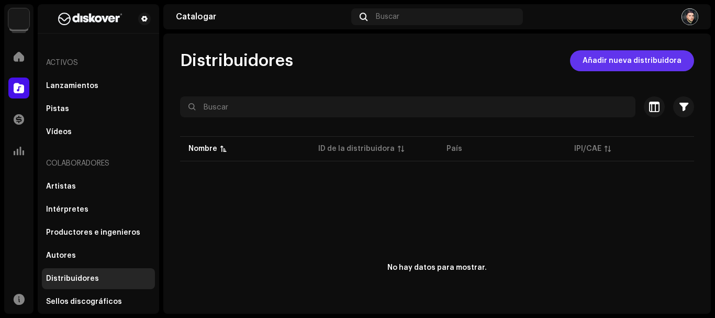
click at [605, 62] on span "Añadir nueva distribuidora" at bounding box center [631, 60] width 99 height 21
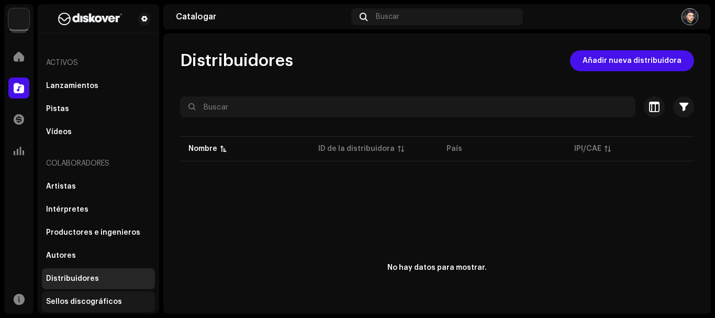
click at [102, 304] on font "Sellos discográficos" at bounding box center [84, 301] width 76 height 7
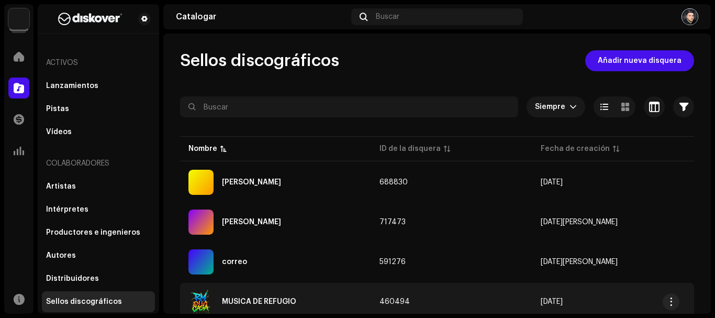
scroll to position [74, 0]
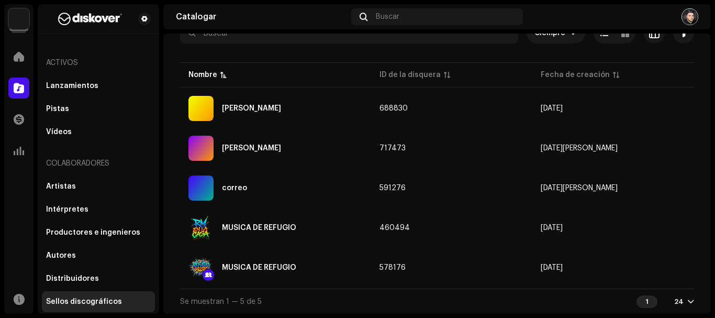
click at [694, 18] on img at bounding box center [689, 16] width 17 height 17
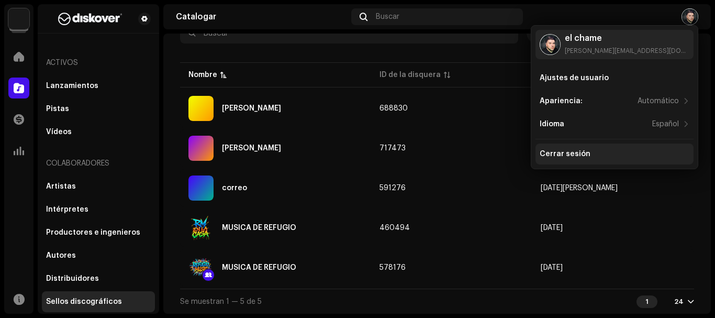
click at [558, 152] on div "Cerrar sesión" at bounding box center [565, 154] width 51 height 8
